Goal: Task Accomplishment & Management: Use online tool/utility

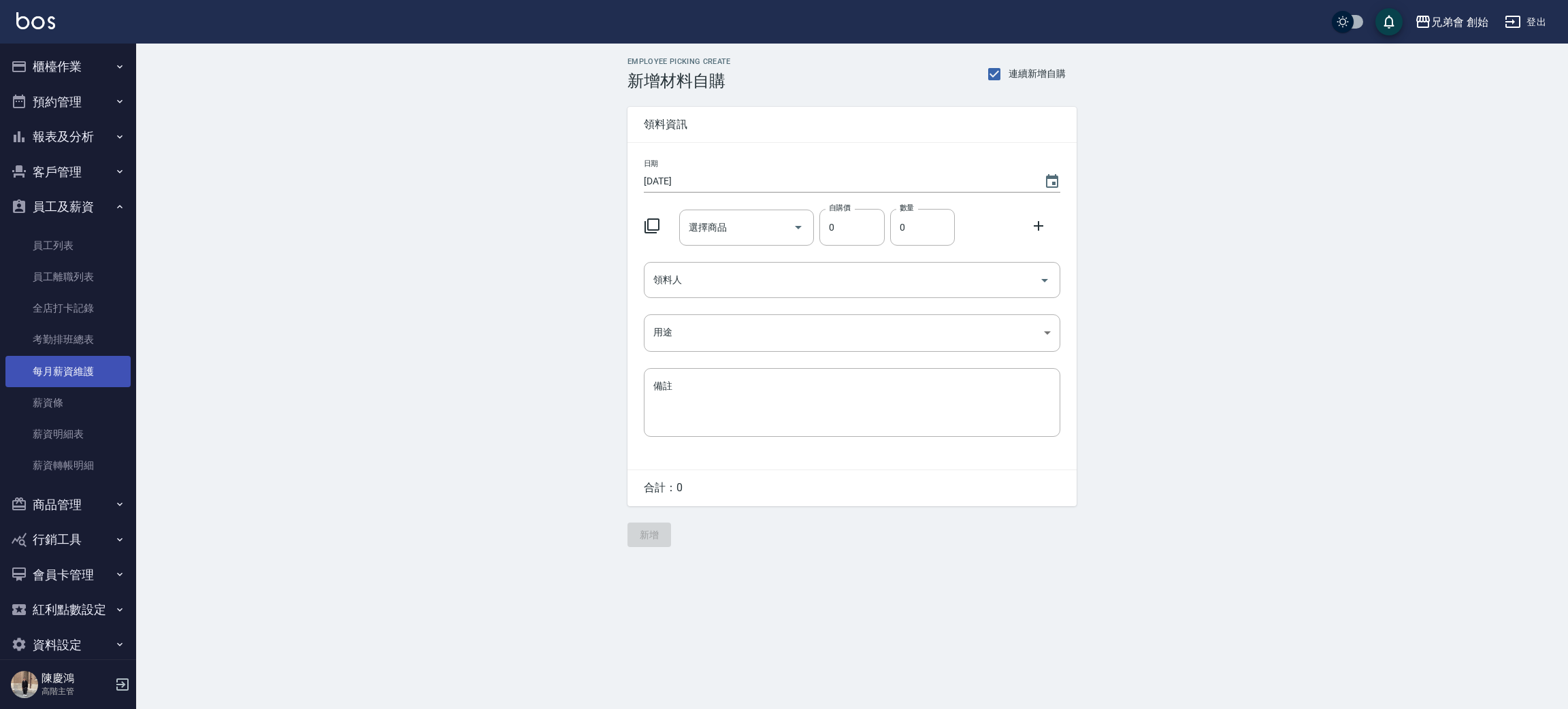
click at [101, 369] on link "每月薪資維護" at bounding box center [67, 371] width 125 height 31
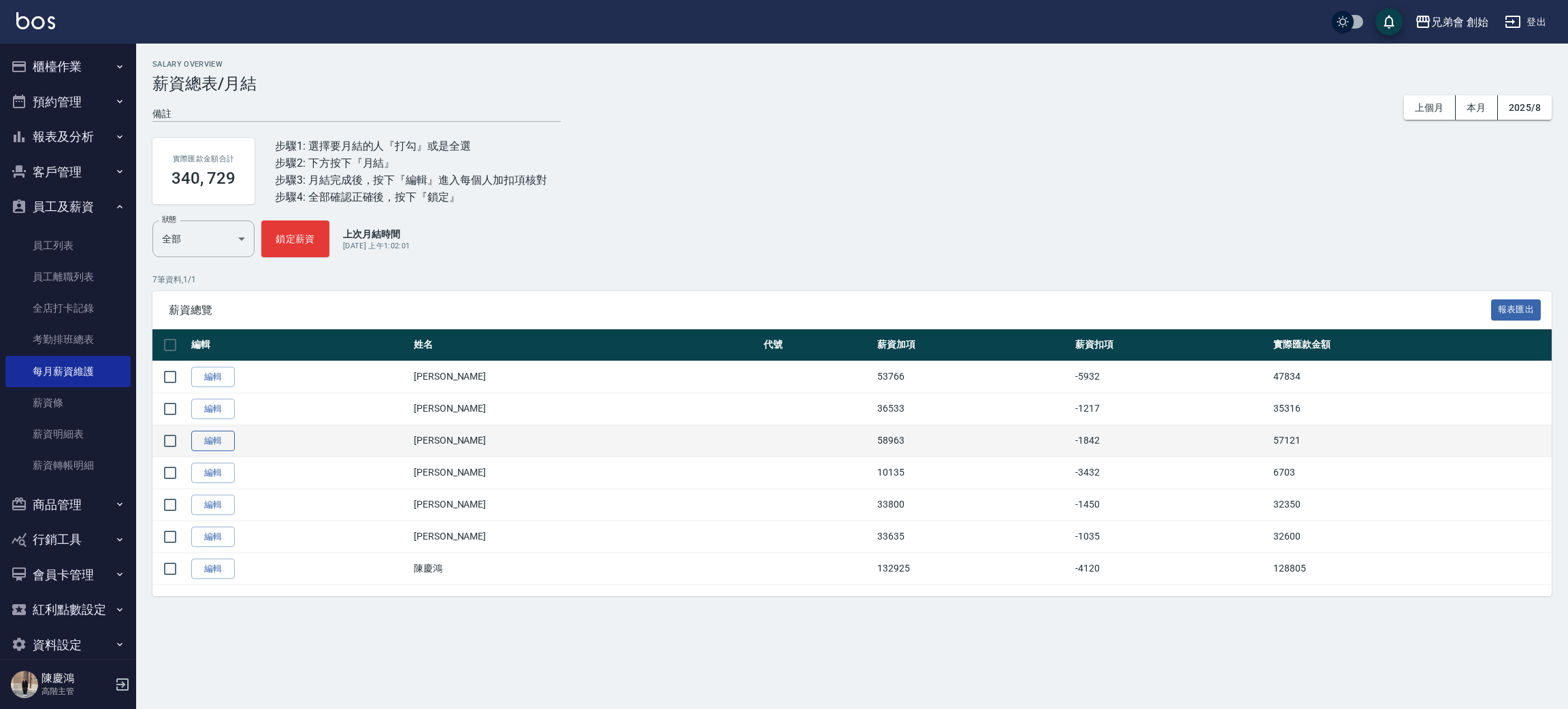
click at [202, 441] on link "編輯" at bounding box center [213, 441] width 44 height 21
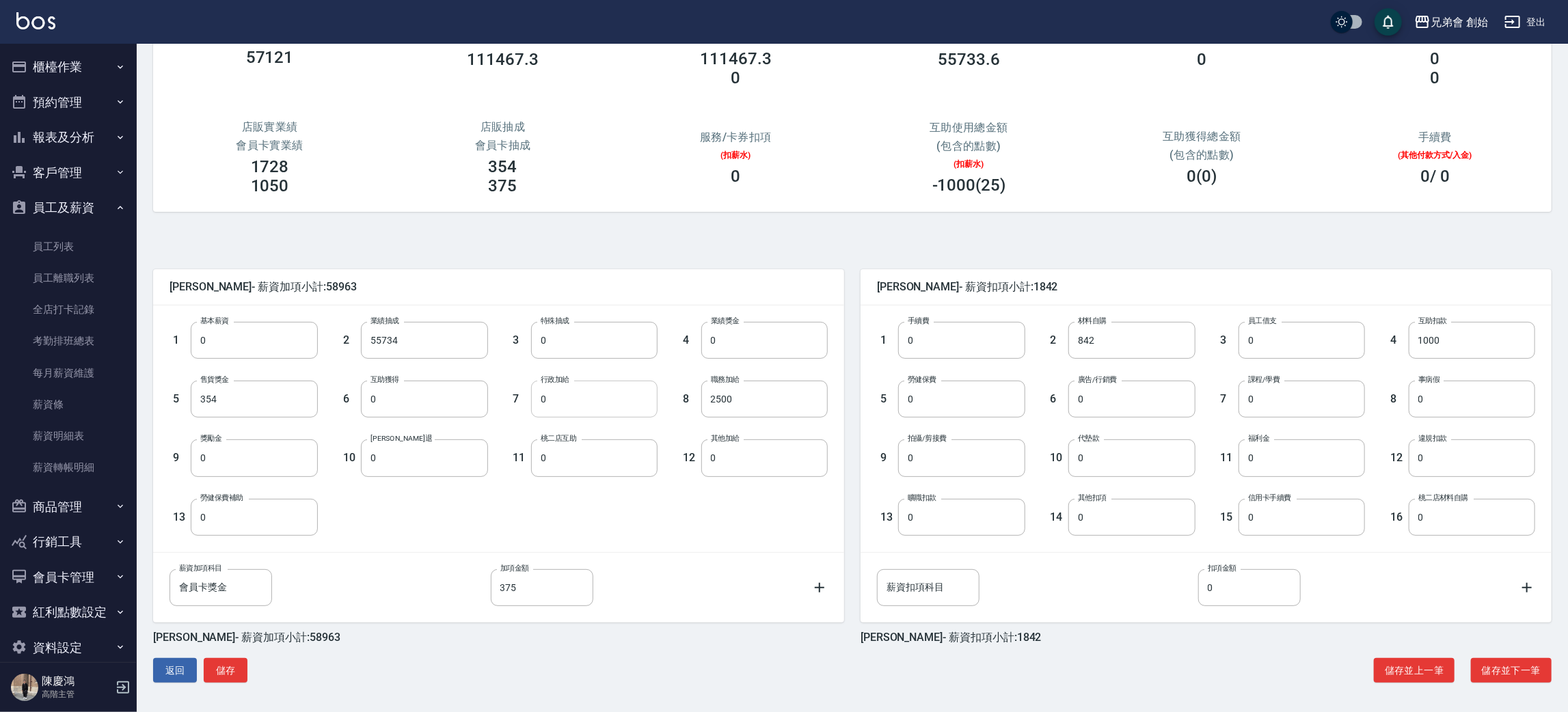
scroll to position [15, 0]
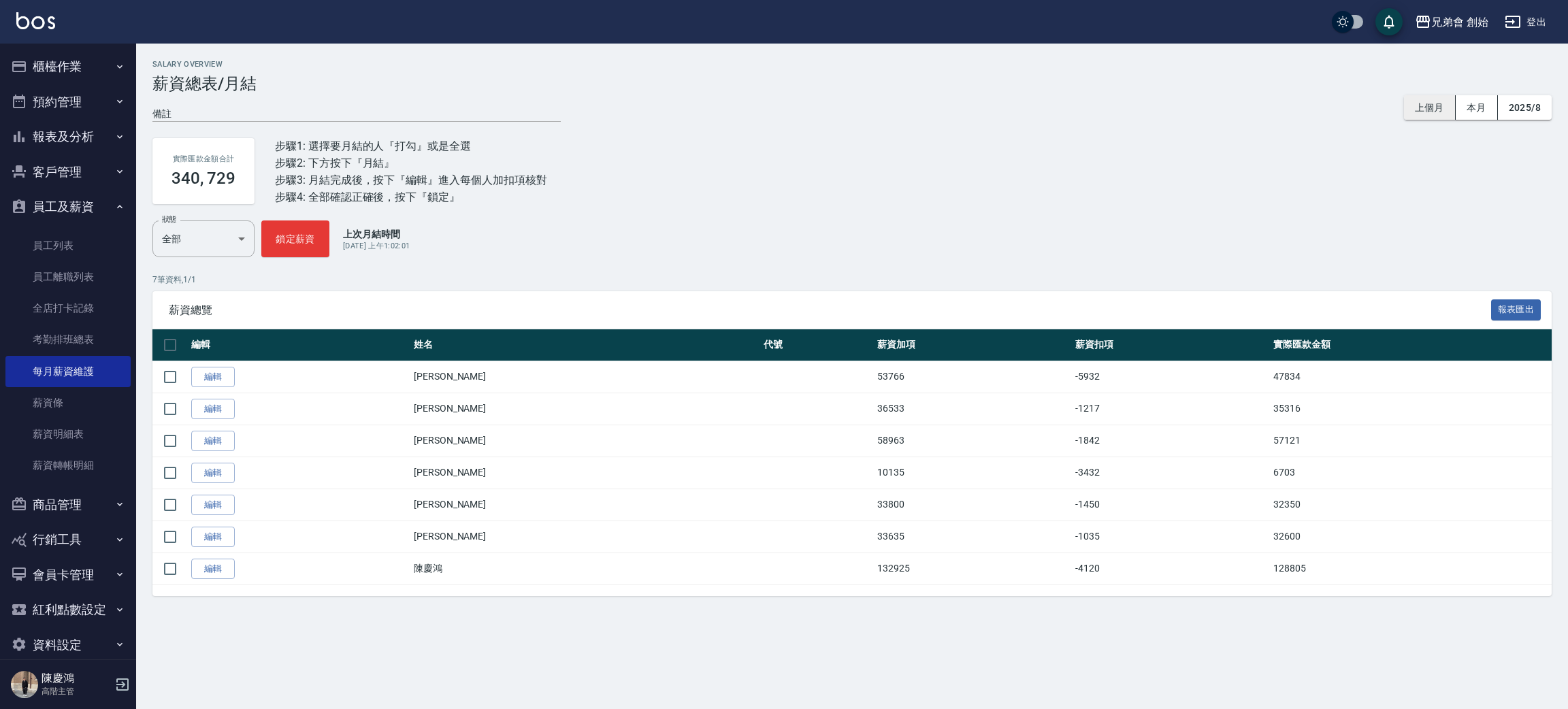
click at [1430, 98] on button "上個月" at bounding box center [1431, 108] width 52 height 25
click at [1436, 114] on button "上個月" at bounding box center [1431, 108] width 52 height 25
click at [1510, 108] on button "2025/8" at bounding box center [1525, 108] width 54 height 25
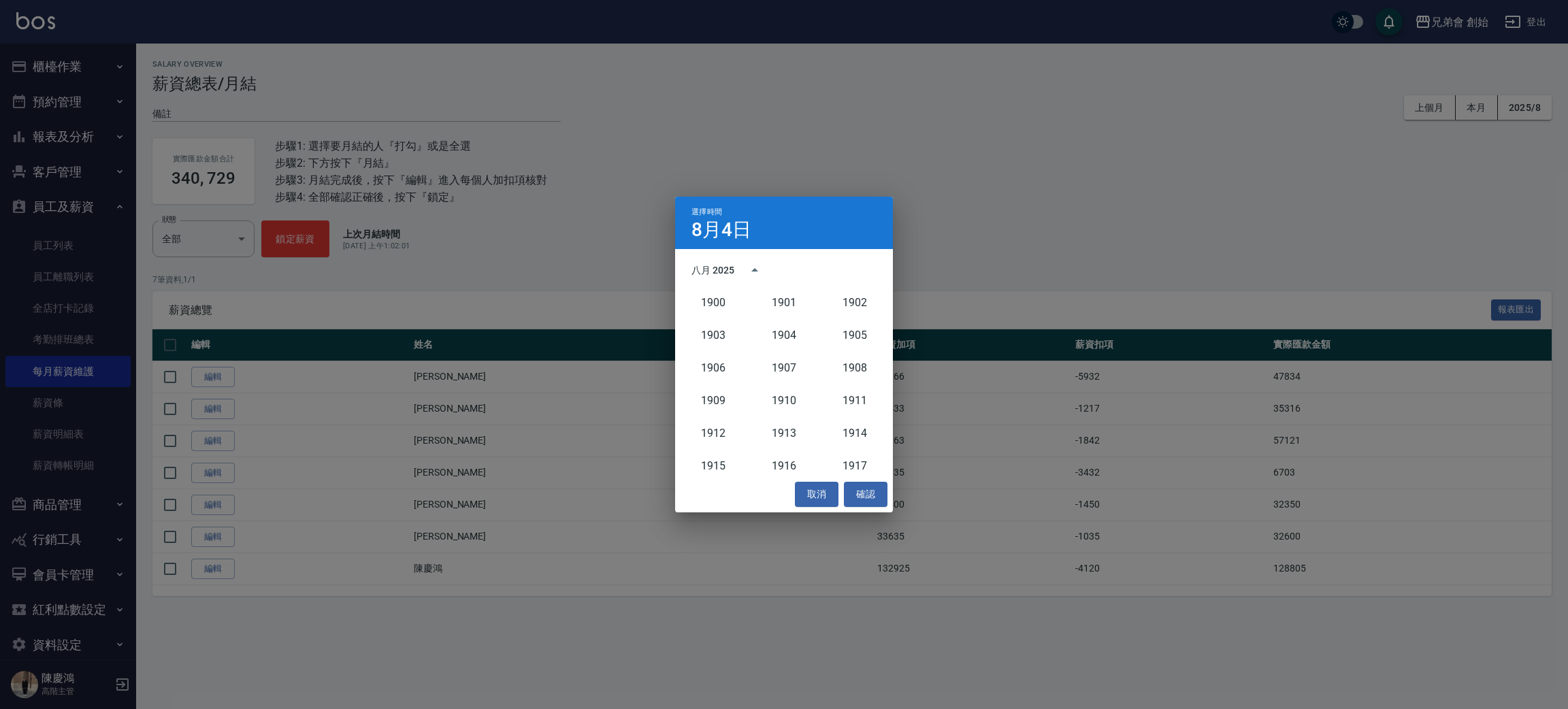
scroll to position [1259, 0]
click at [699, 269] on div "八月 2025" at bounding box center [713, 270] width 43 height 14
click at [709, 375] on button "7月" at bounding box center [713, 373] width 49 height 24
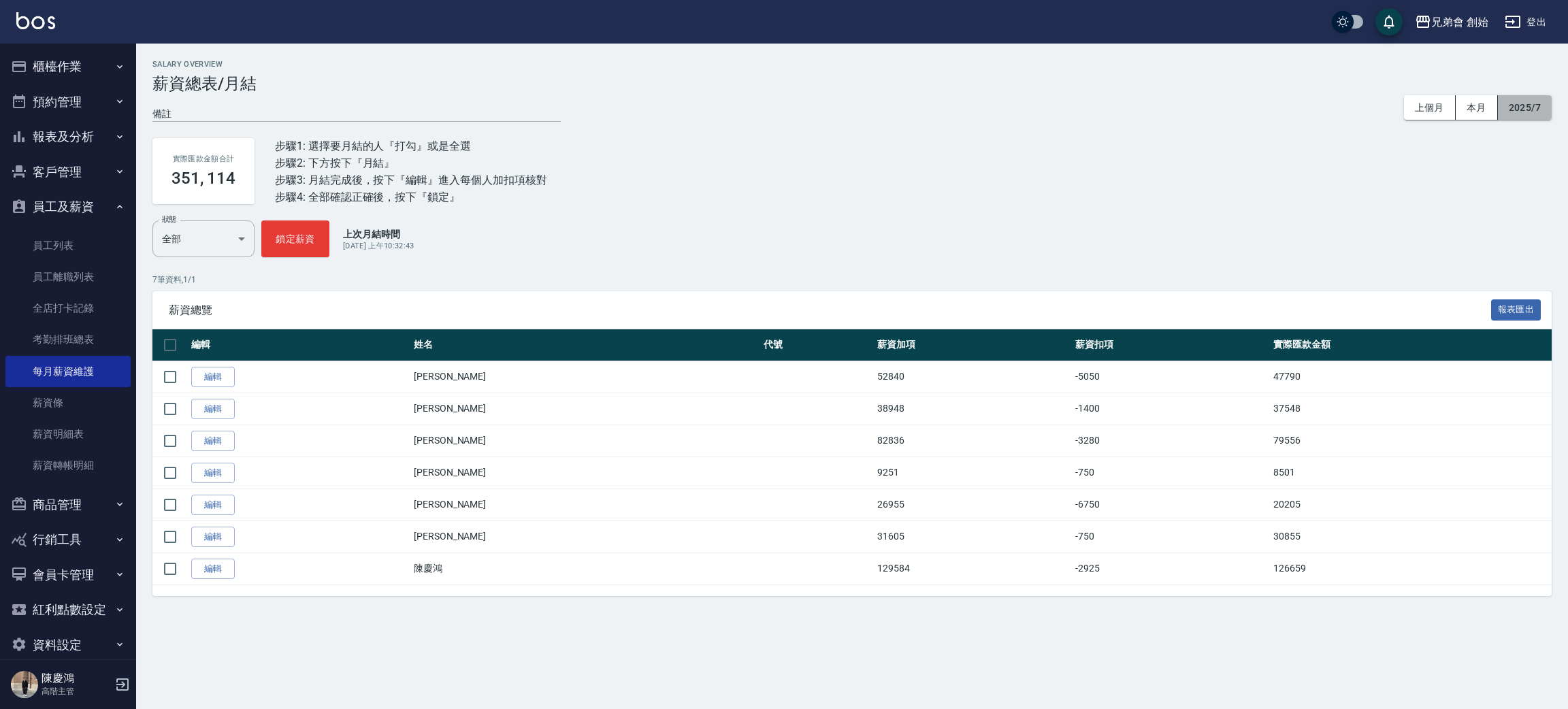
click at [1520, 103] on button "2025/7" at bounding box center [1525, 108] width 54 height 25
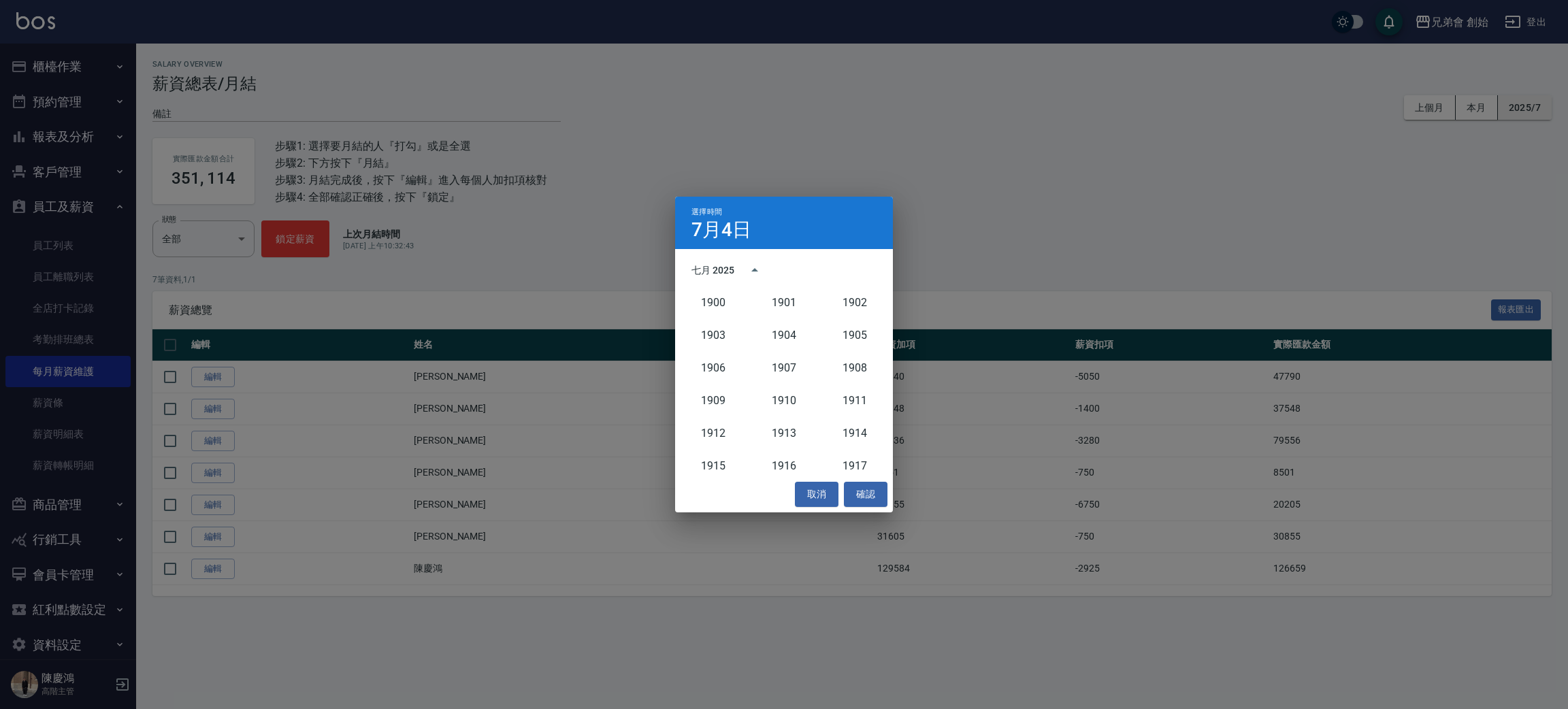
scroll to position [1259, 0]
click at [721, 267] on div "七月 2025" at bounding box center [713, 270] width 43 height 14
click at [857, 347] on button "6月" at bounding box center [855, 338] width 49 height 24
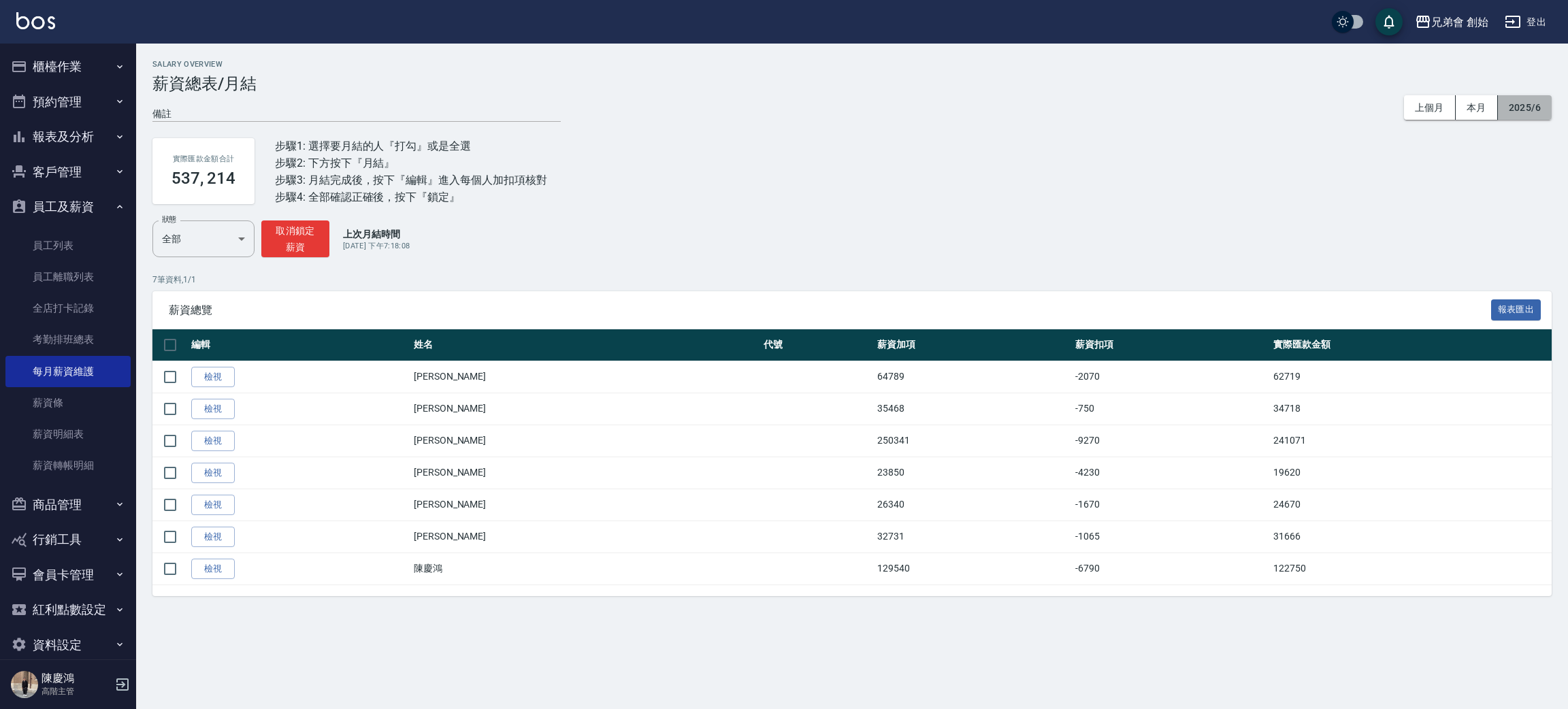
click at [1525, 108] on button "2025/6" at bounding box center [1525, 108] width 54 height 25
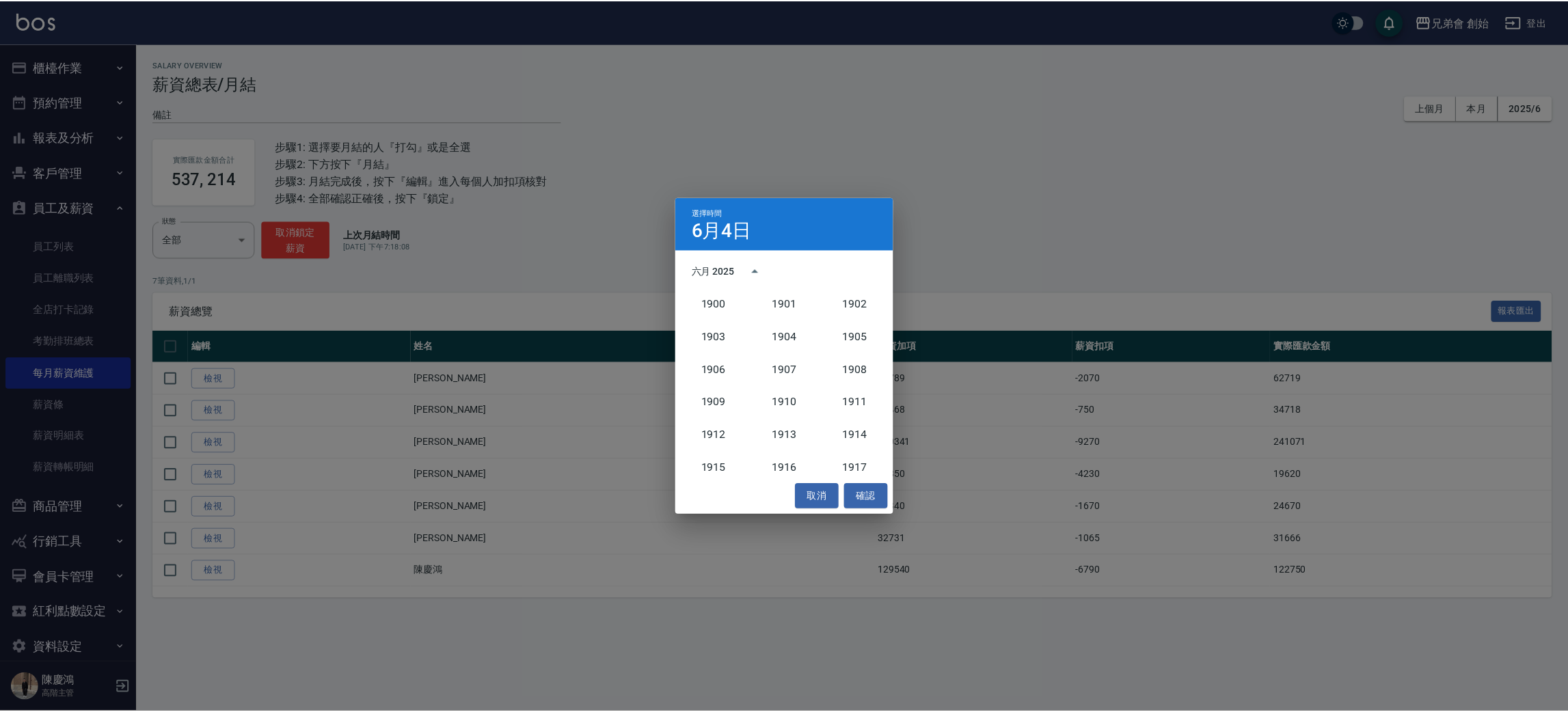
scroll to position [1264, 0]
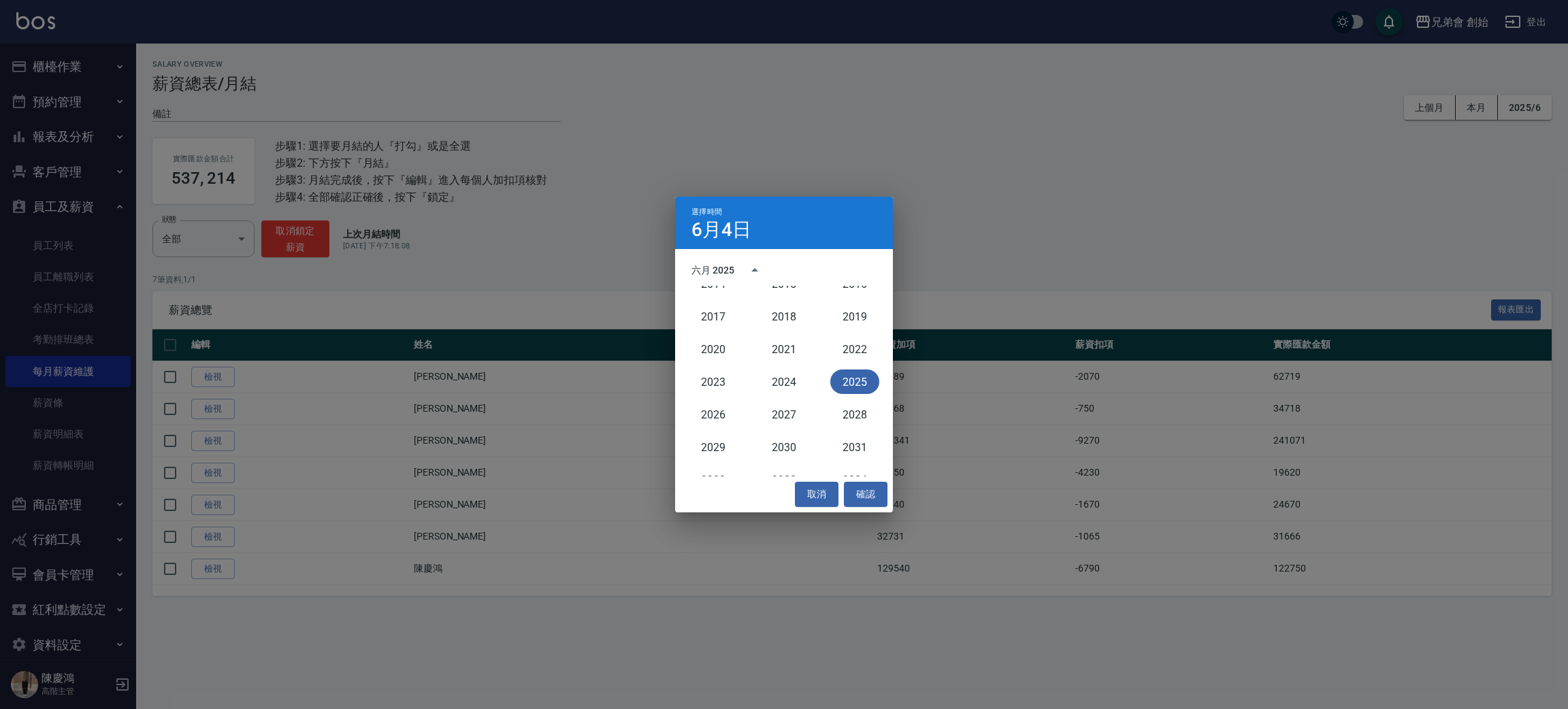
click at [716, 258] on div "六月 2025" at bounding box center [731, 270] width 80 height 32
click at [775, 335] on button "5月" at bounding box center [784, 338] width 49 height 24
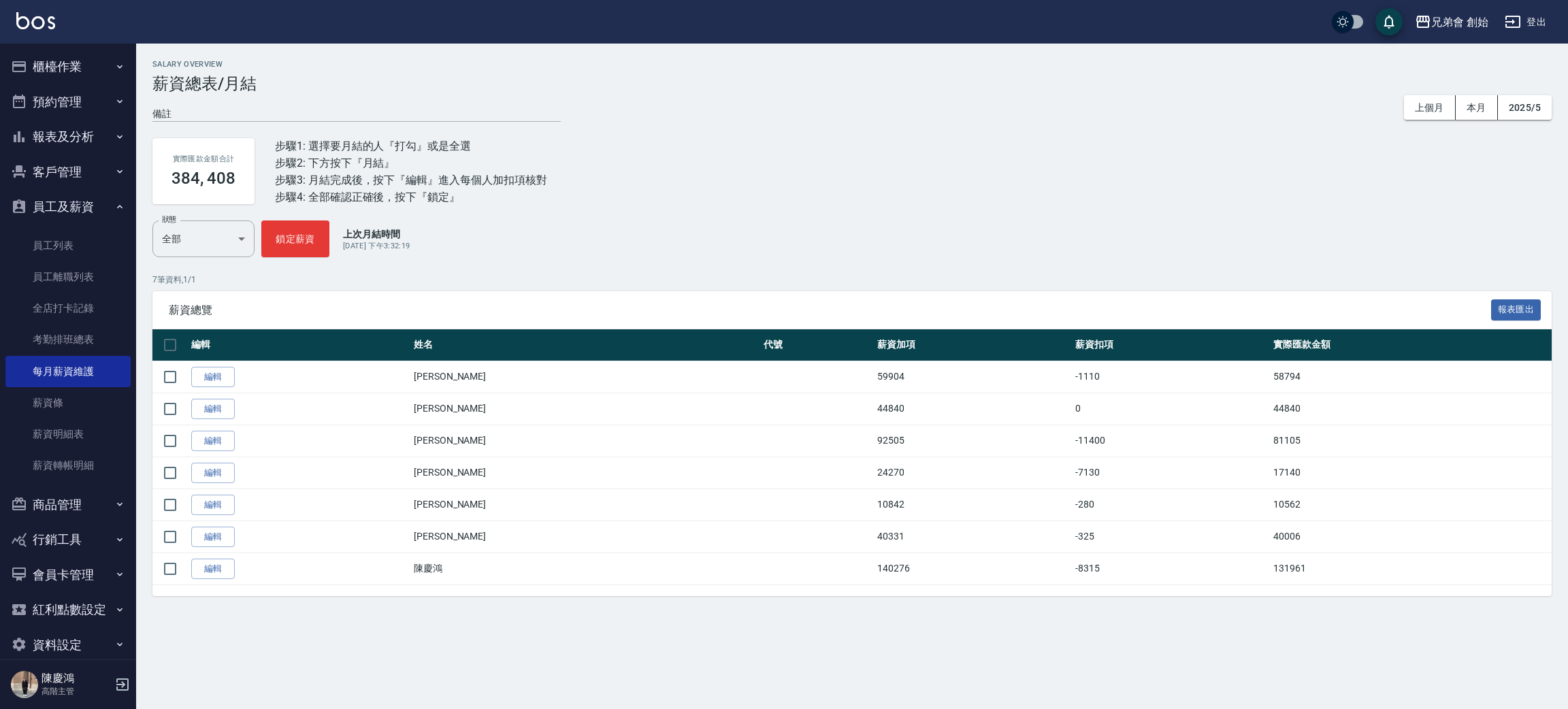
click at [71, 76] on button "櫃檯作業" at bounding box center [67, 66] width 125 height 35
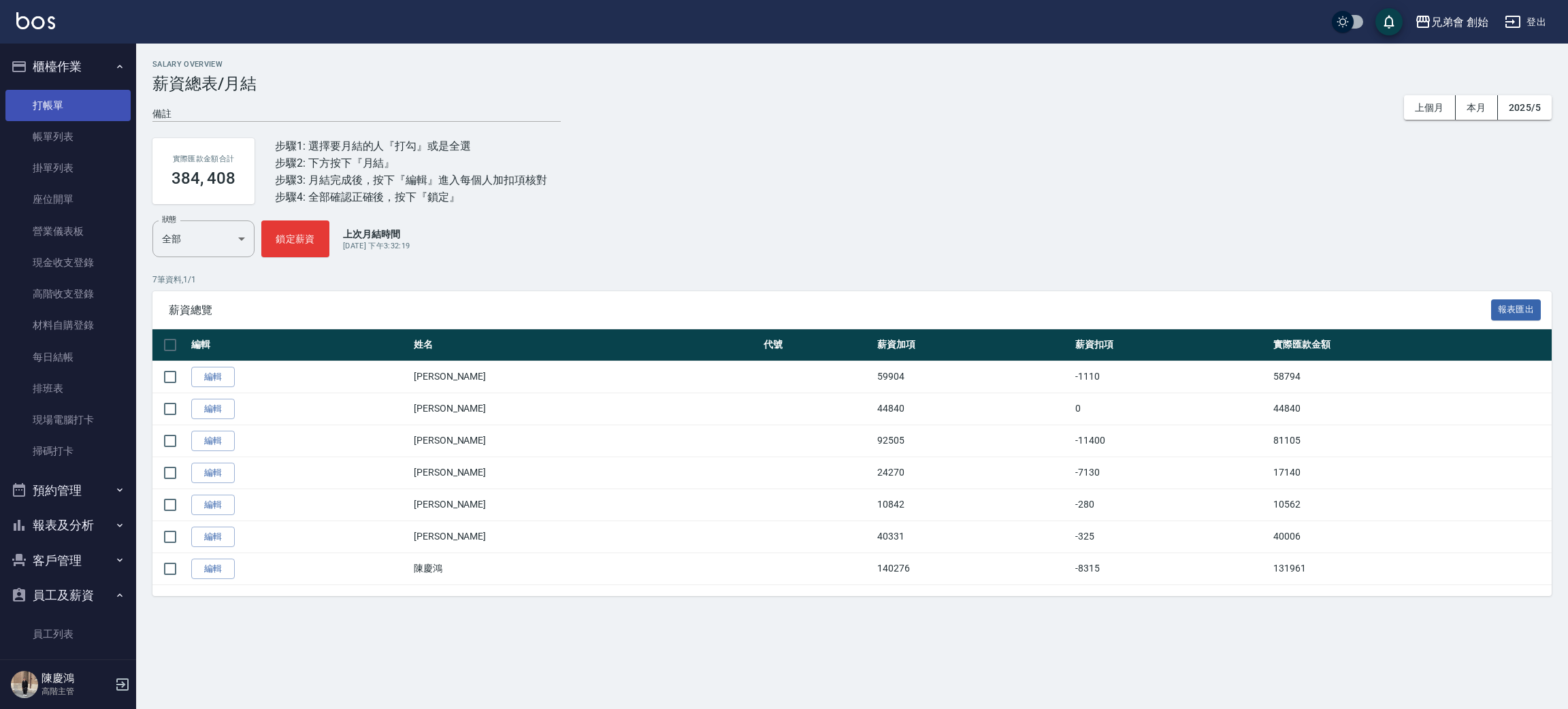
click at [71, 114] on link "打帳單" at bounding box center [67, 105] width 125 height 31
